Goal: Task Accomplishment & Management: Complete application form

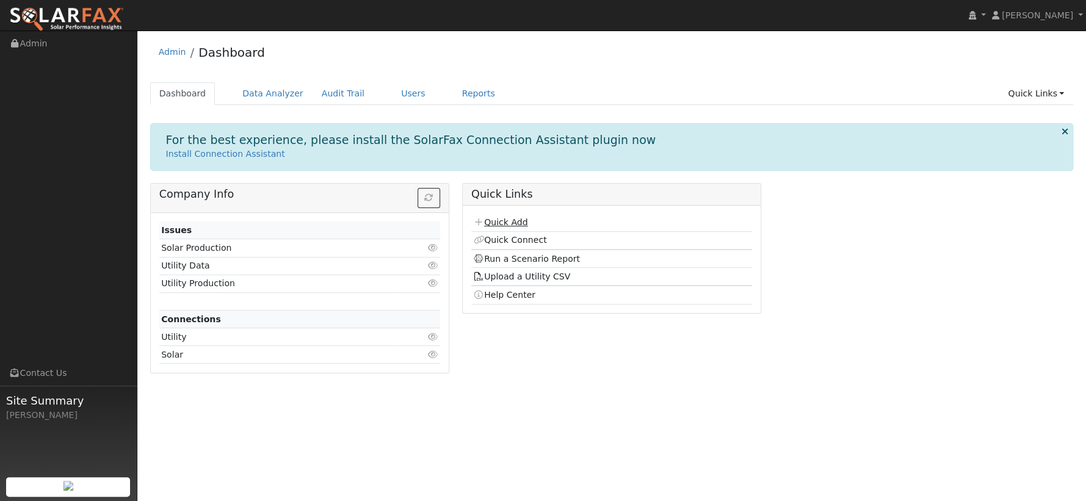
click at [514, 225] on link "Quick Add" at bounding box center [500, 222] width 54 height 10
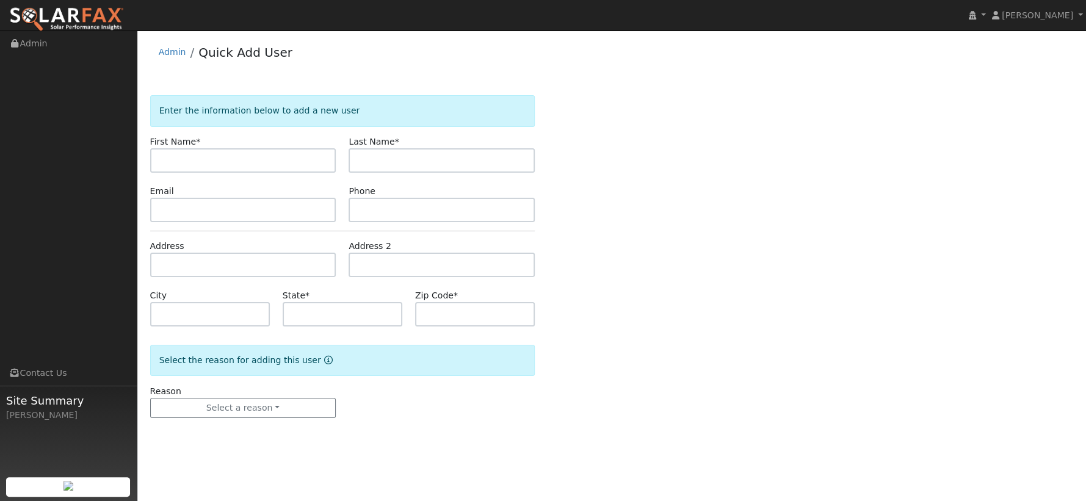
click at [313, 159] on input "text" at bounding box center [243, 160] width 186 height 24
click at [259, 160] on input "text" at bounding box center [243, 160] width 186 height 24
type input "Yuriy"
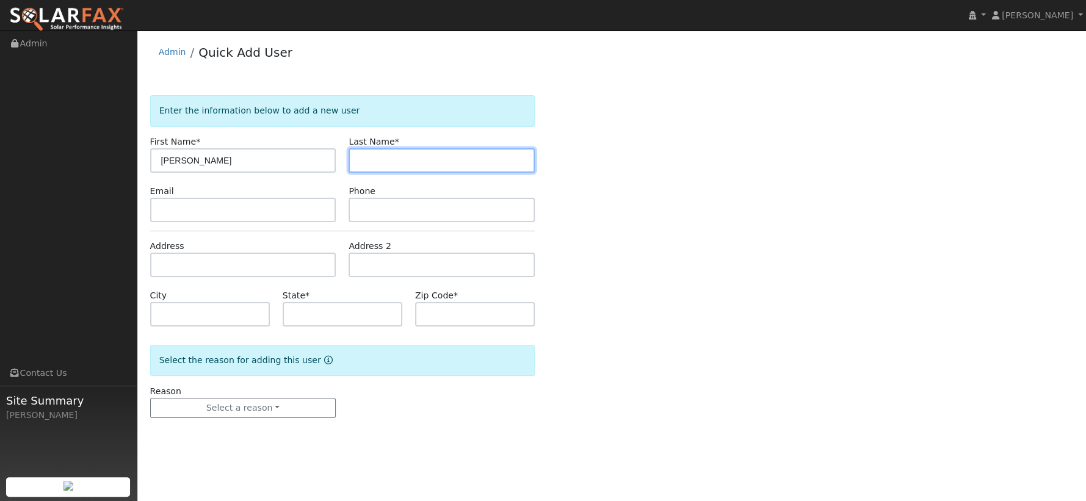
click at [404, 164] on input "text" at bounding box center [441, 160] width 186 height 24
type input "Vaskan"
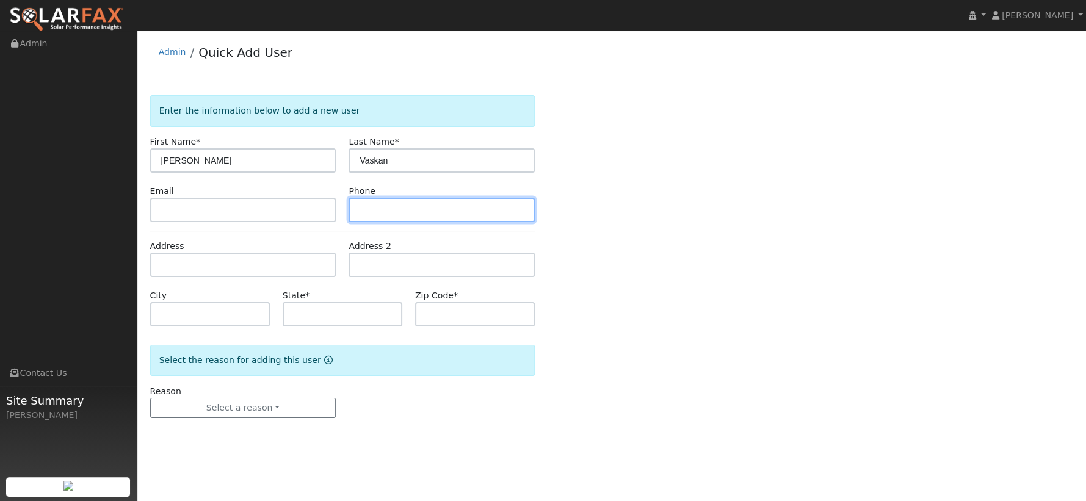
click at [378, 206] on input "text" at bounding box center [441, 210] width 186 height 24
type input "9167478052"
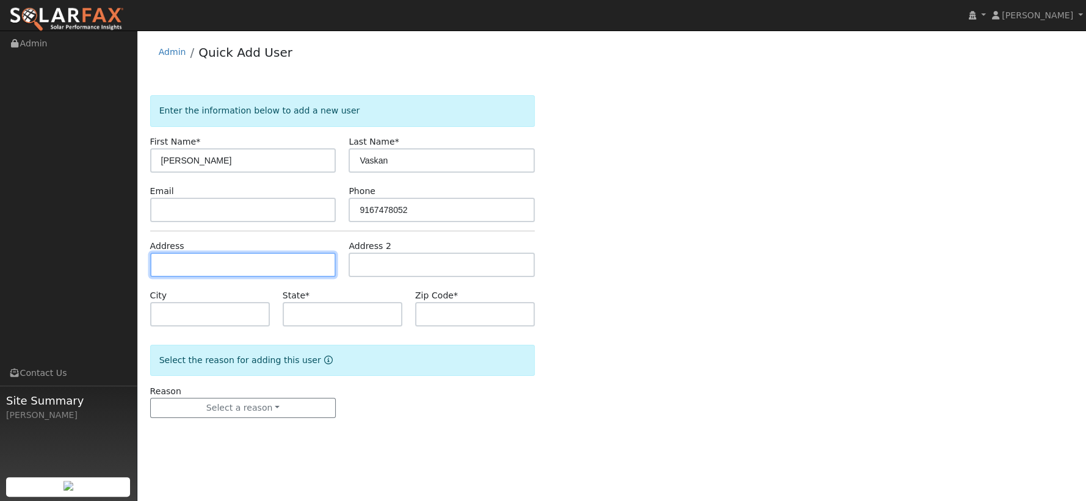
click at [294, 262] on input "text" at bounding box center [243, 265] width 186 height 24
paste input "Yuriy Vaskan, 3524 Evergreen Court, Rocklin, CA 95765"
type input "3524 Evergreen Court"
type input "Rocklin"
type input "CA"
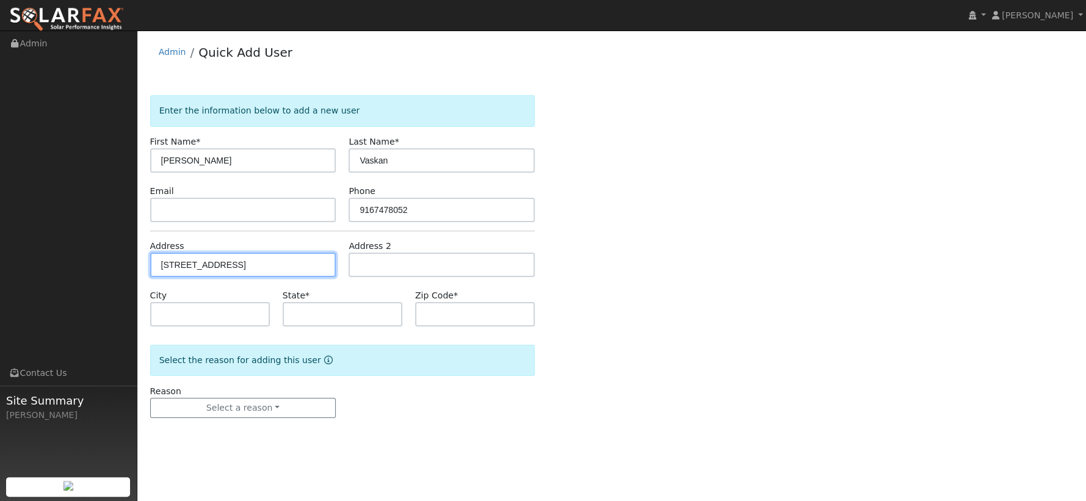
type input "95765"
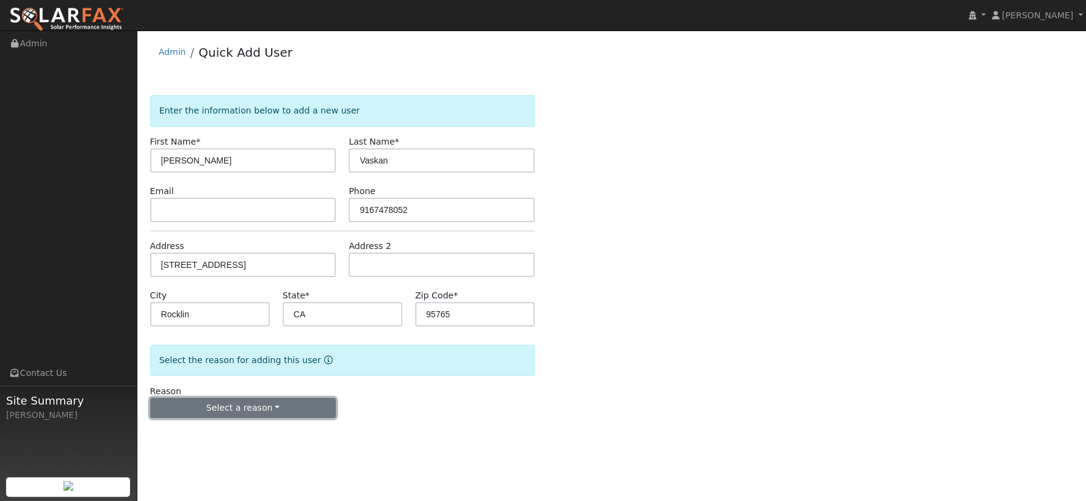
click at [276, 411] on button "Select a reason" at bounding box center [243, 408] width 186 height 21
click at [250, 430] on link "New lead" at bounding box center [218, 432] width 135 height 17
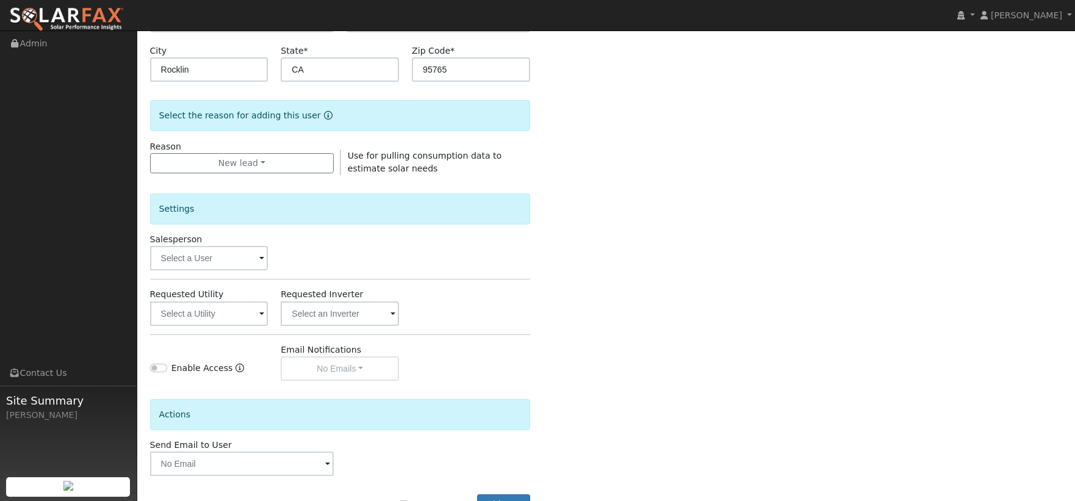
scroll to position [271, 0]
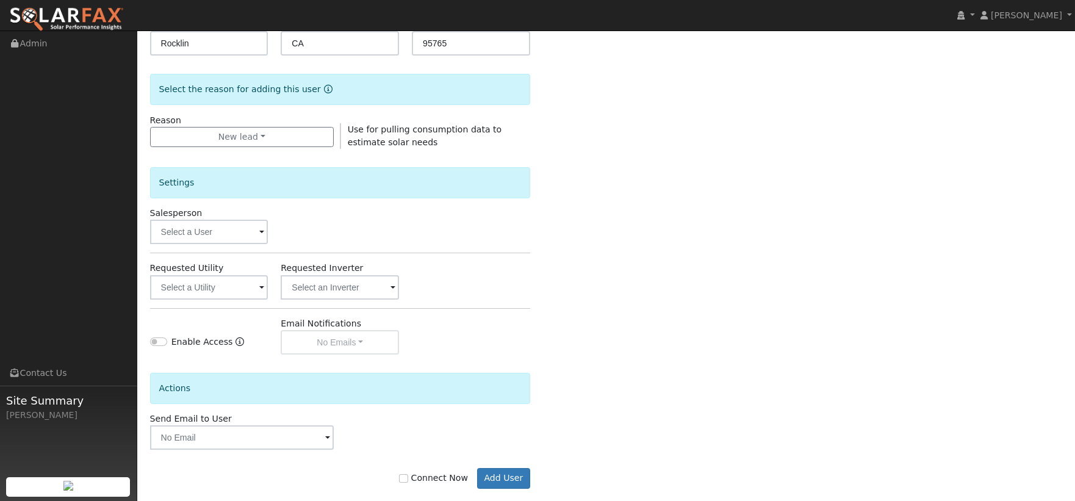
click at [428, 478] on label "Connect Now" at bounding box center [433, 478] width 68 height 13
click at [408, 478] on input "Connect Now" at bounding box center [403, 478] width 9 height 9
checkbox input "true"
click at [516, 478] on button "Add User" at bounding box center [503, 478] width 53 height 21
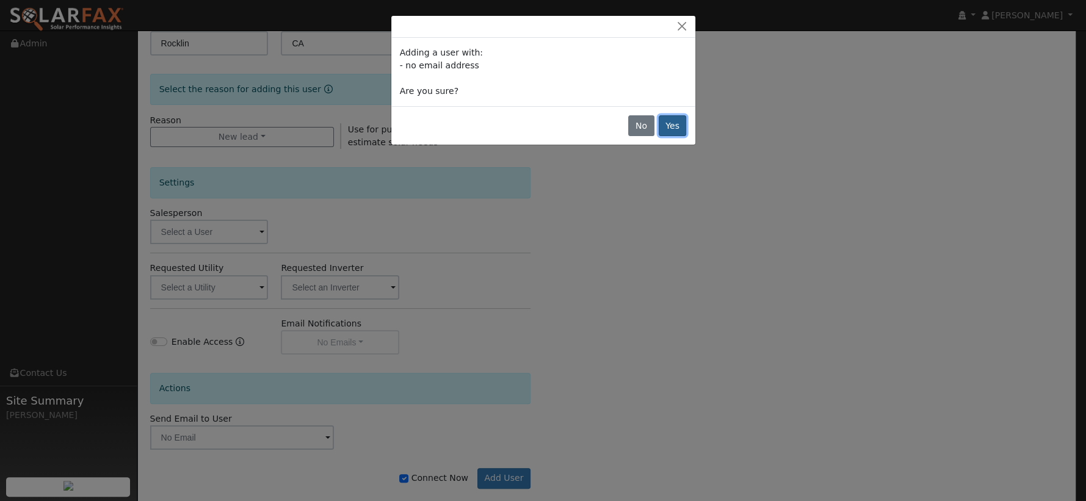
click at [669, 126] on button "Yes" at bounding box center [672, 125] width 28 height 21
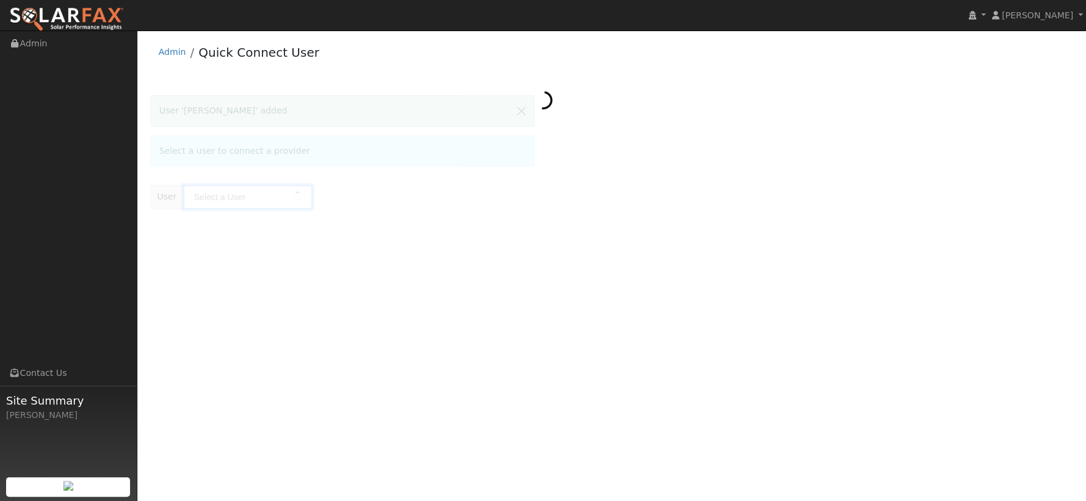
type input "[PERSON_NAME]"
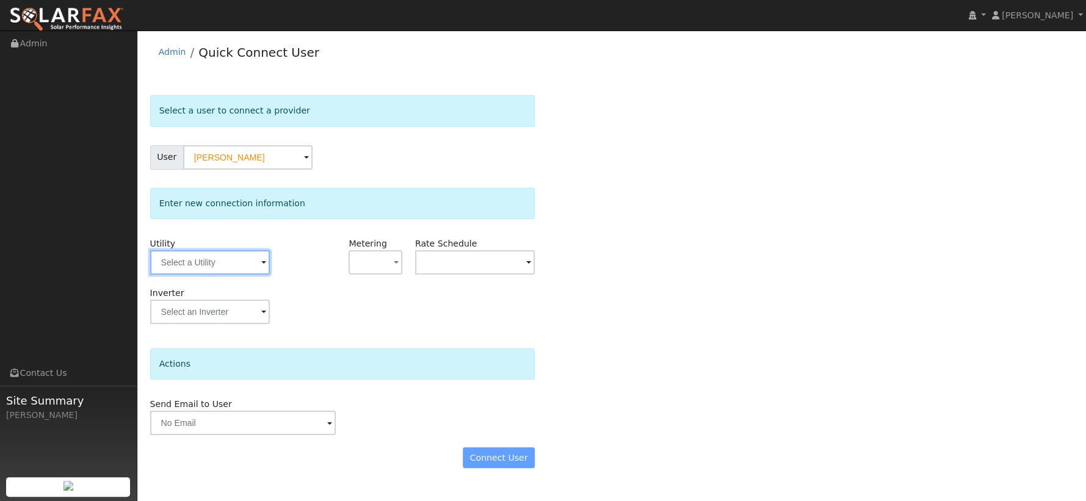
click at [266, 262] on input "text" at bounding box center [210, 262] width 120 height 24
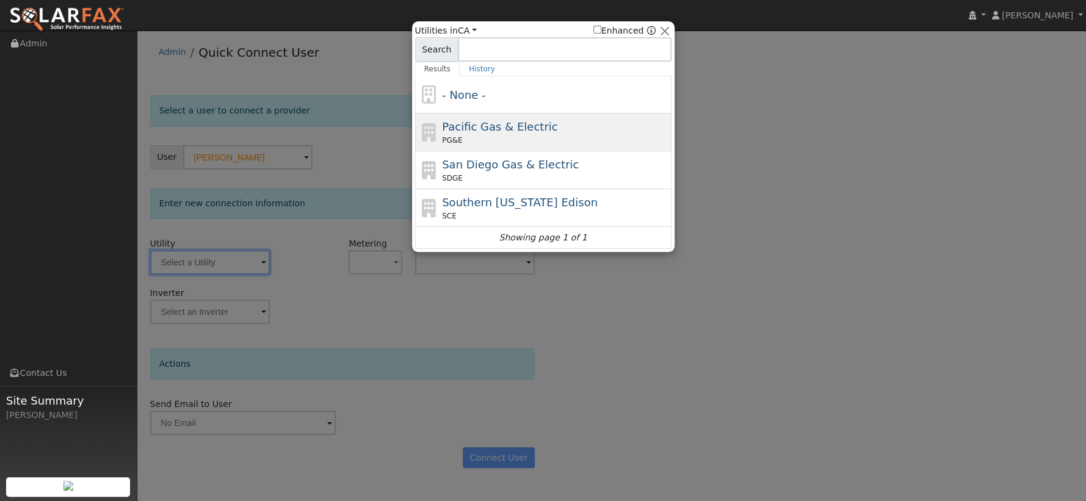
click at [497, 120] on span "Pacific Gas & Electric" at bounding box center [499, 126] width 115 height 13
type input "PG&E"
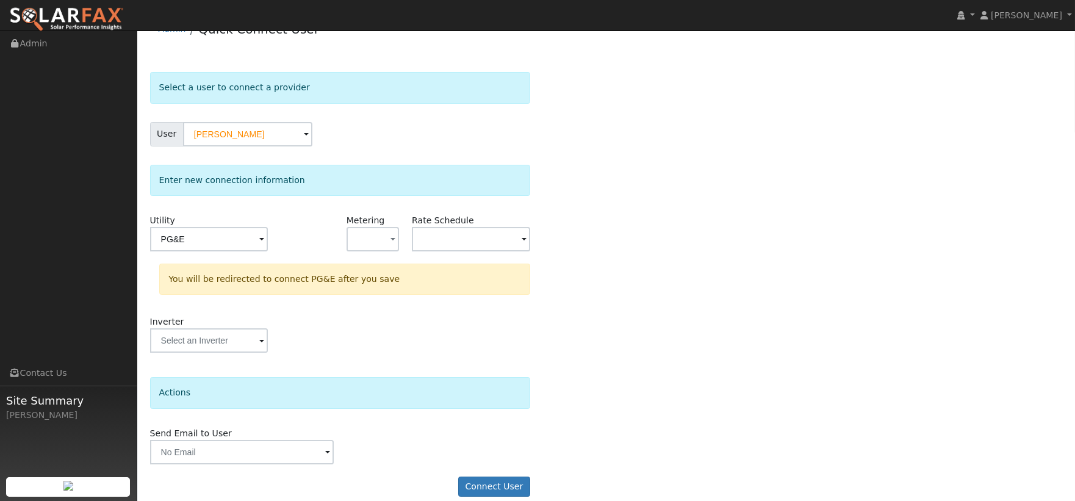
scroll to position [37, 0]
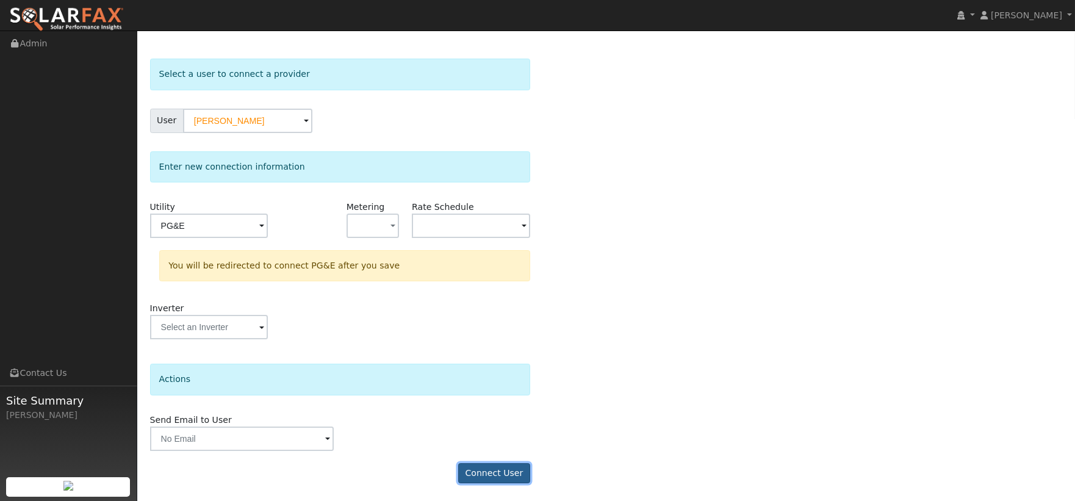
click at [496, 474] on button "Connect User" at bounding box center [494, 473] width 72 height 21
